Goal: Communication & Community: Share content

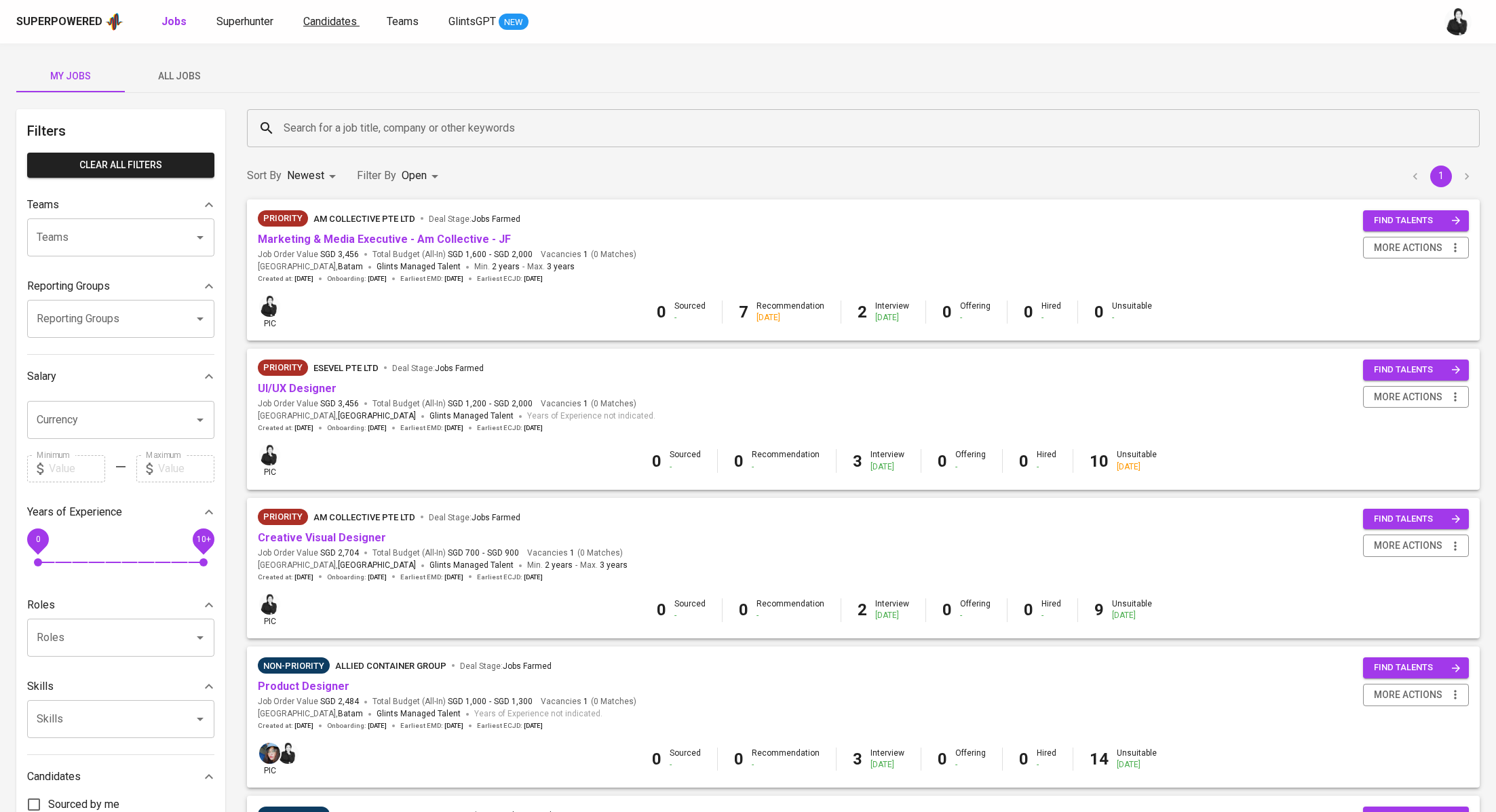
click at [312, 25] on span "Candidates" at bounding box center [330, 22] width 53 height 13
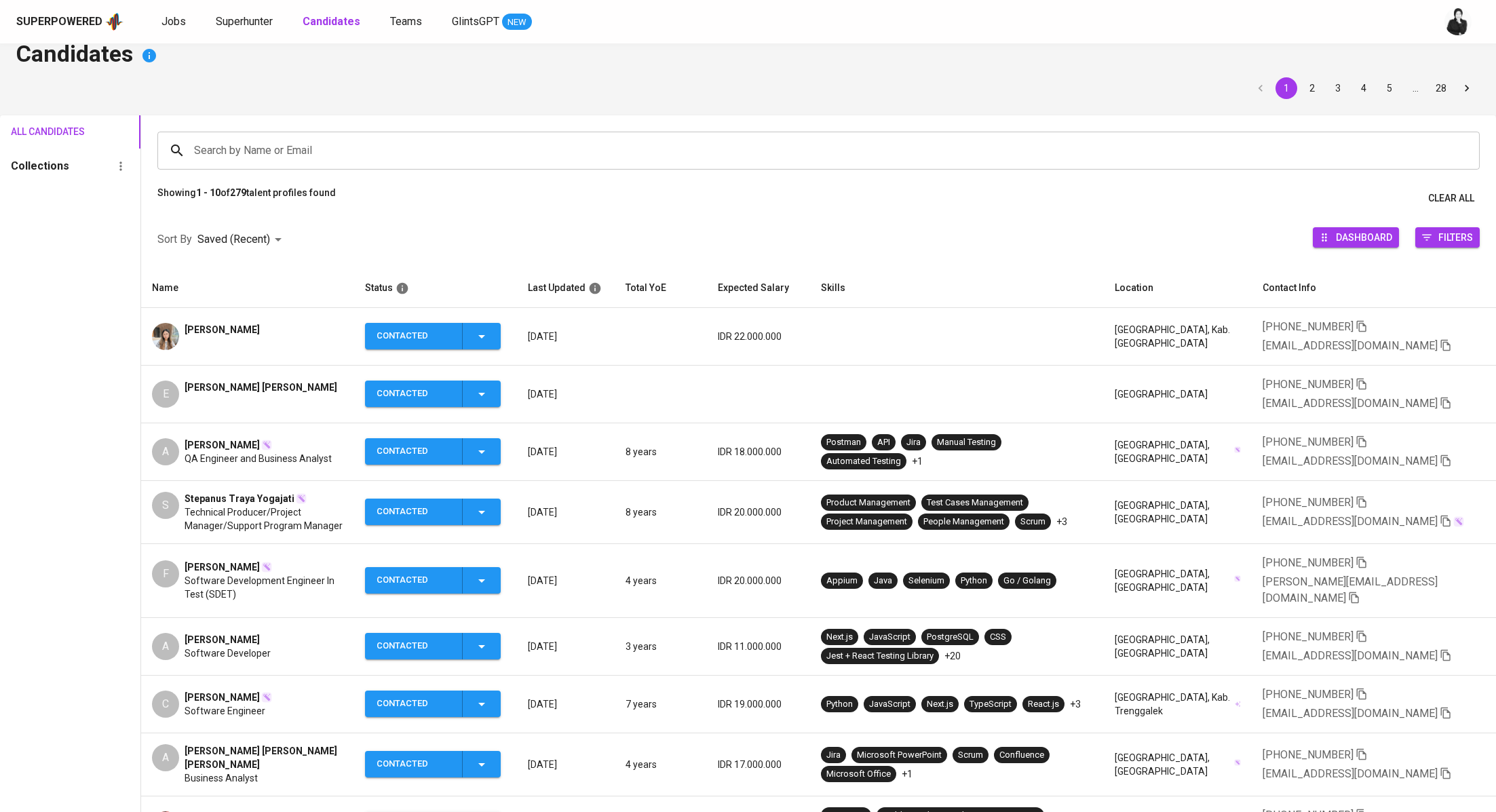
scroll to position [22, 0]
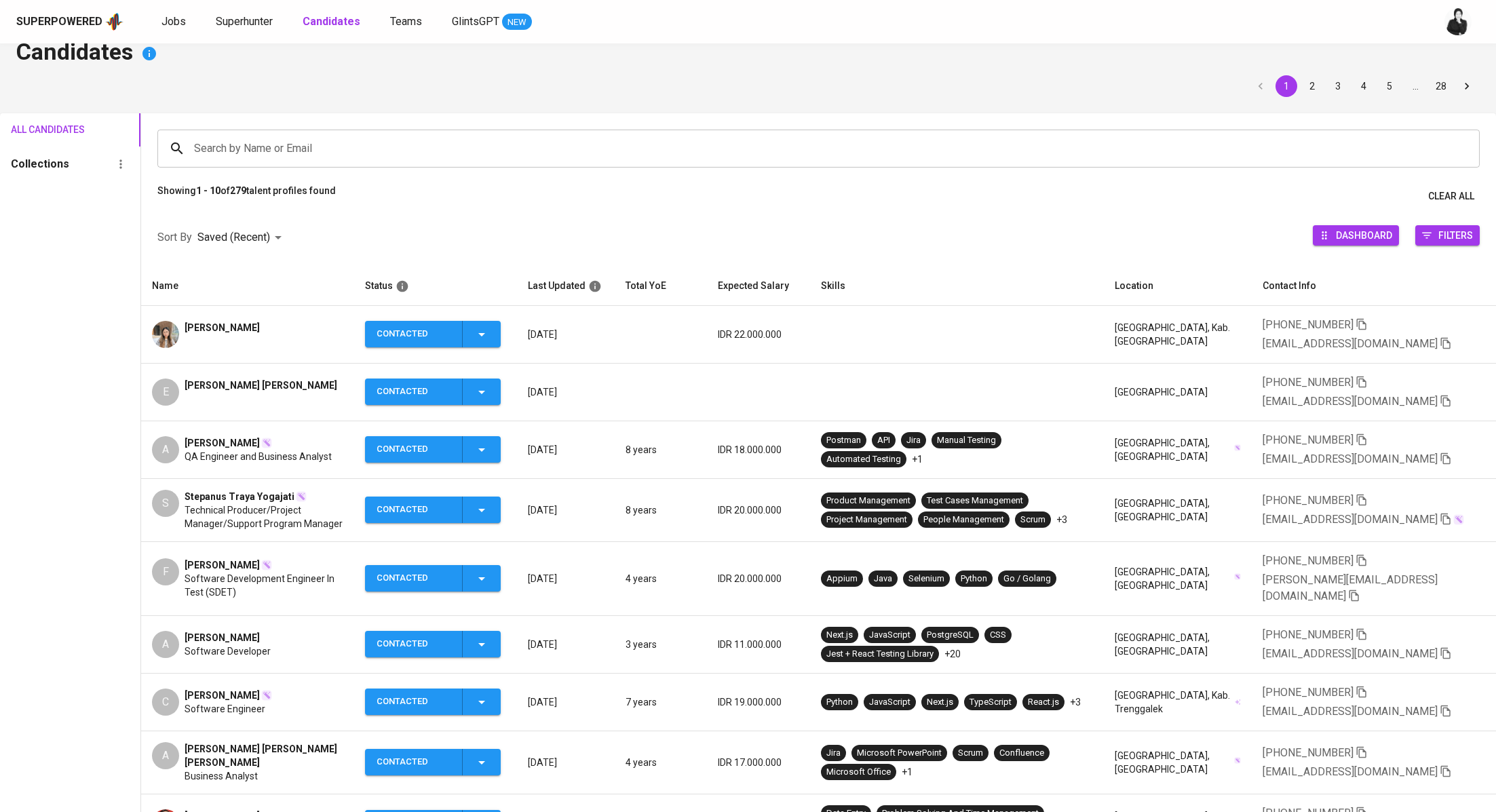
click at [207, 689] on span "Candra Hesen" at bounding box center [222, 695] width 75 height 14
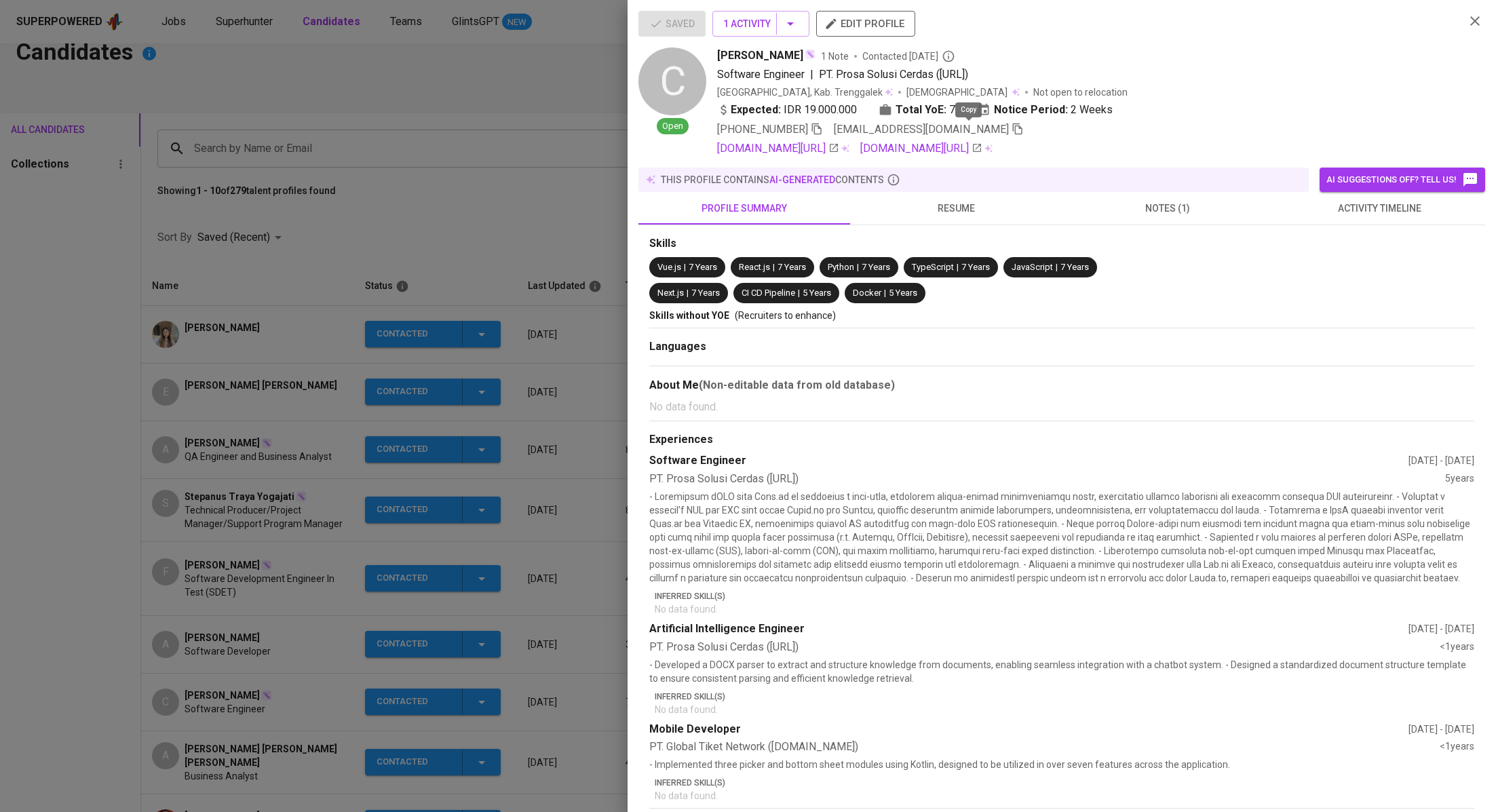
click at [1012, 129] on icon "button" at bounding box center [1017, 128] width 12 height 12
click at [515, 107] on div at bounding box center [748, 406] width 1496 height 812
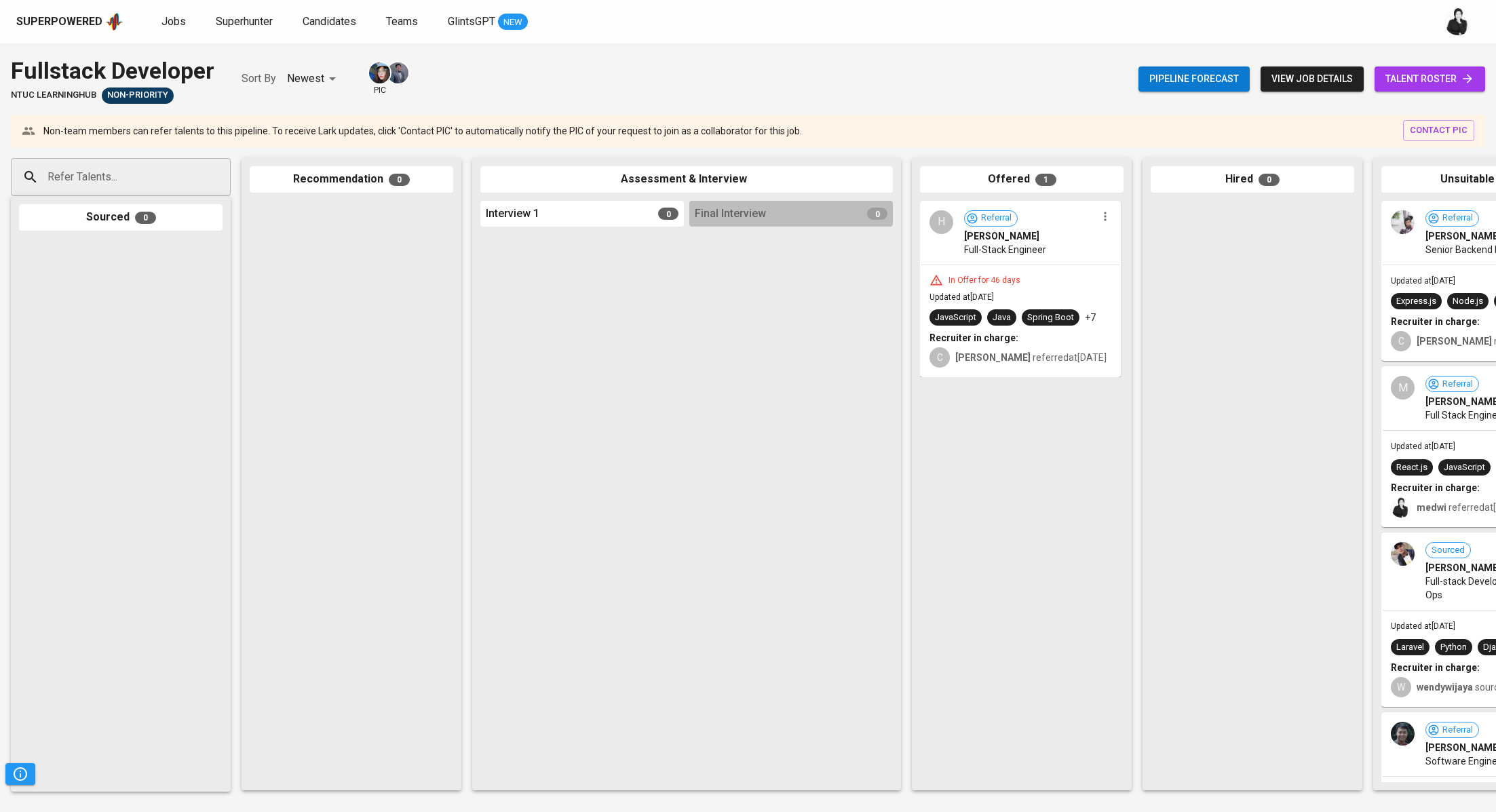
click at [185, 172] on input "Refer Talents..." at bounding box center [115, 177] width 142 height 26
paste input "[EMAIL_ADDRESS][DOMAIN_NAME]"
type input "[EMAIL_ADDRESS][DOMAIN_NAME]"
click at [160, 219] on li "C Candra Hesen Software Engineer candrahesen@gmail.com" at bounding box center [121, 229] width 219 height 49
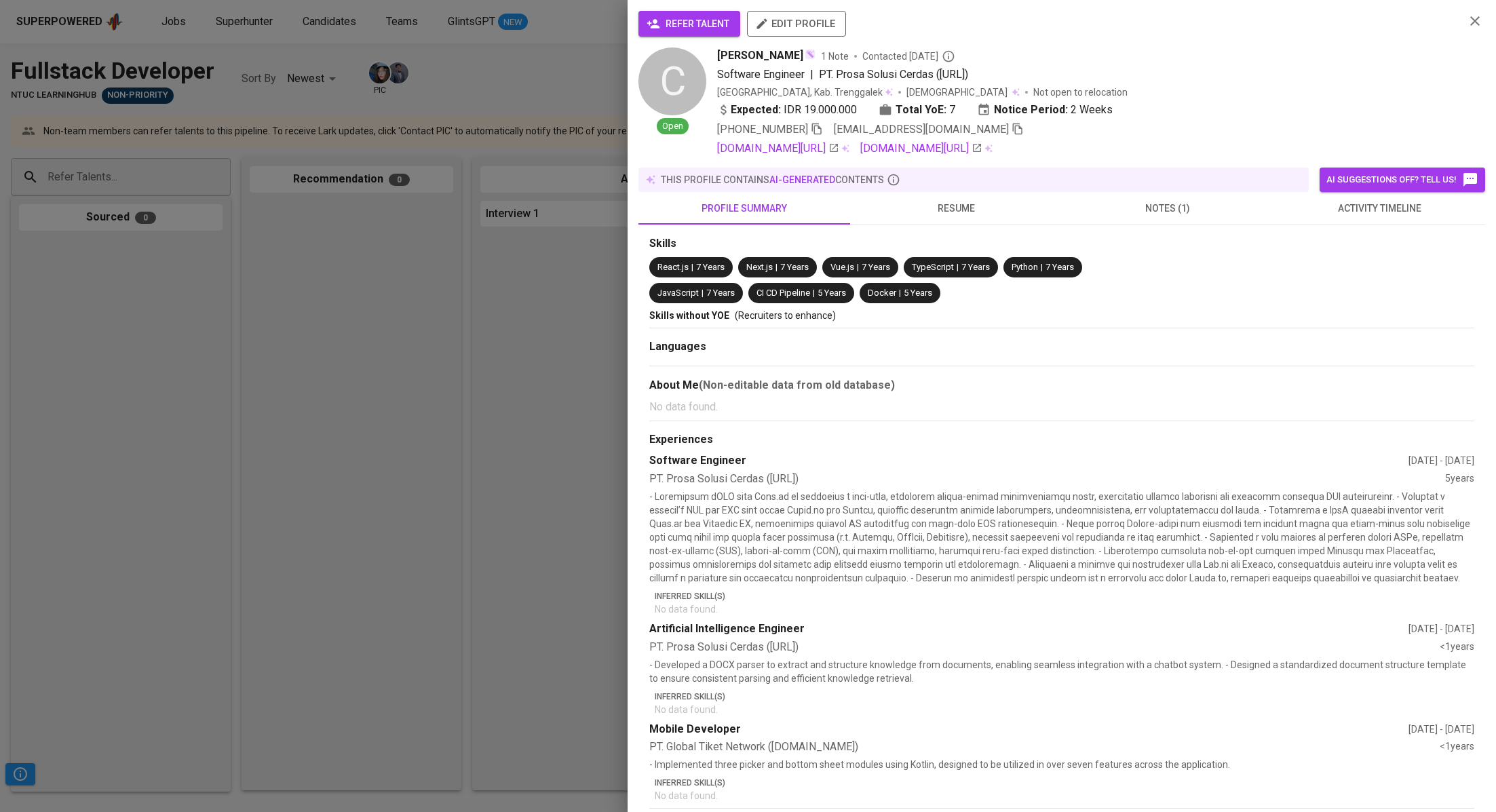
click at [720, 35] on button "refer talent" at bounding box center [689, 24] width 102 height 26
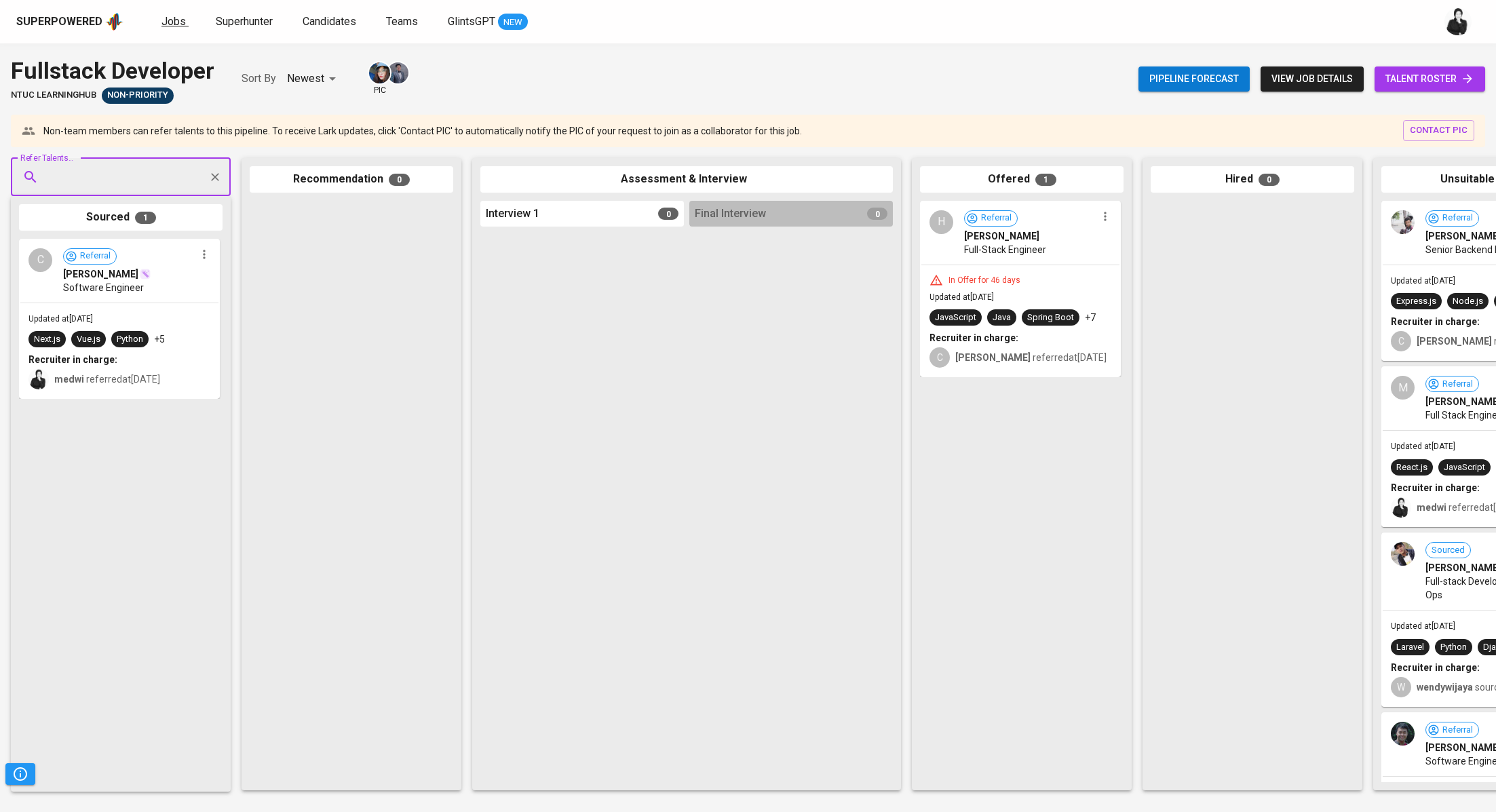
click at [172, 23] on span "Jobs" at bounding box center [174, 22] width 25 height 13
